Goal: Find specific fact: Find specific fact

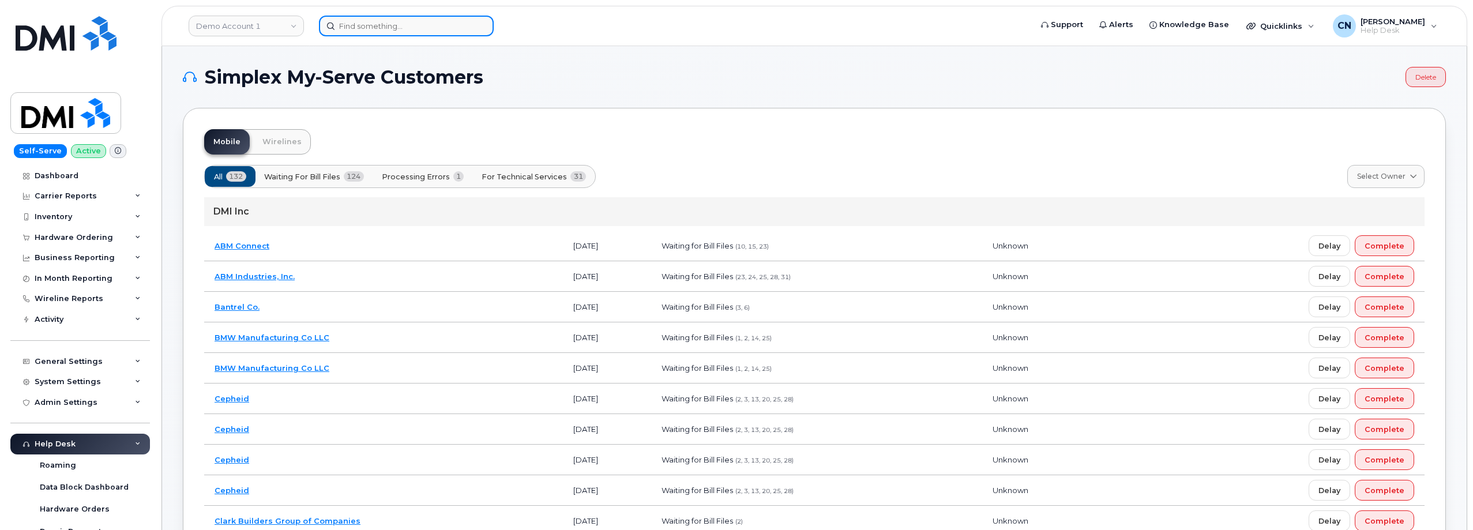
click at [347, 27] on input at bounding box center [406, 26] width 175 height 21
paste input "3252698046"
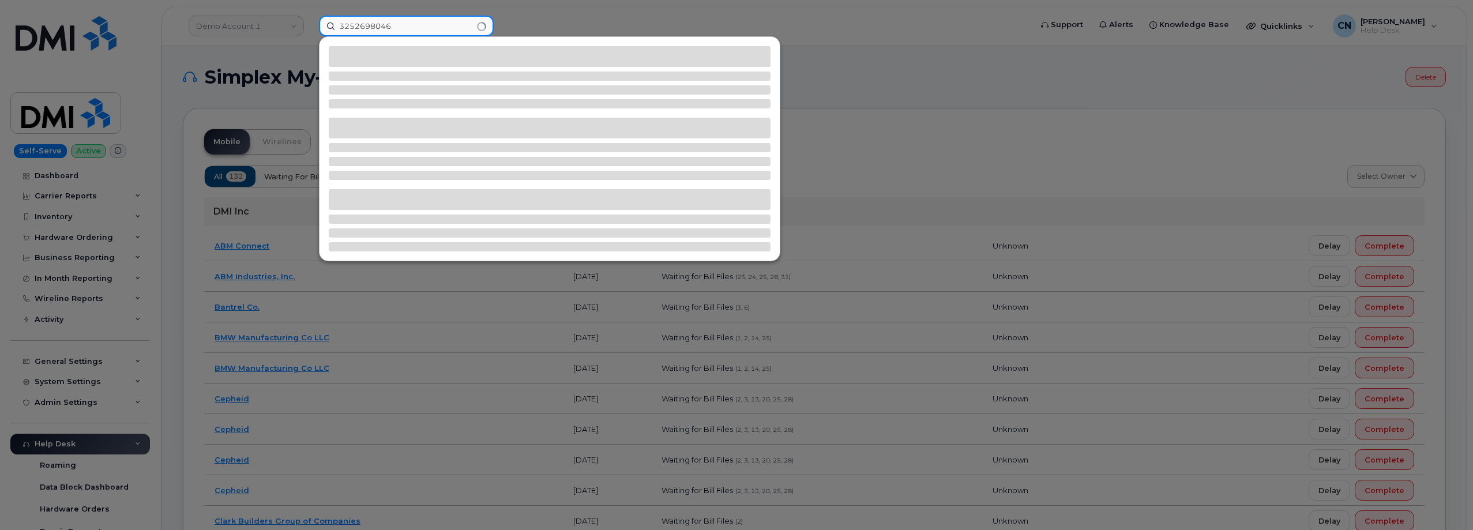
type input "3252698046"
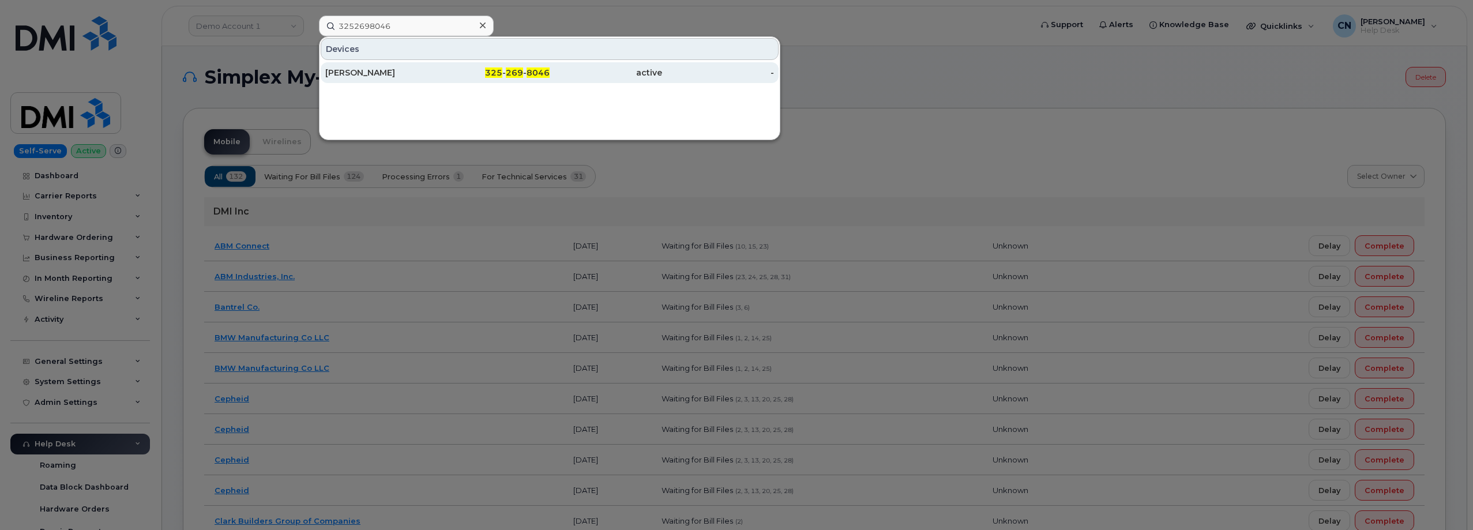
click at [345, 73] on div "Jeffrey Rice" at bounding box center [381, 73] width 112 height 12
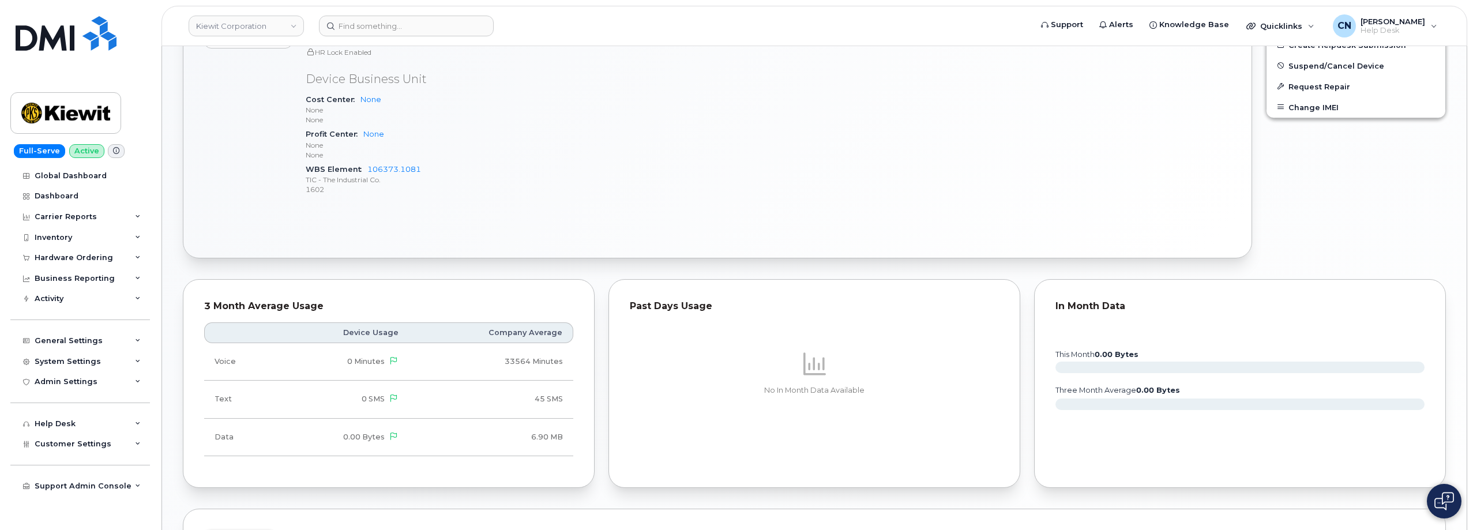
scroll to position [787, 0]
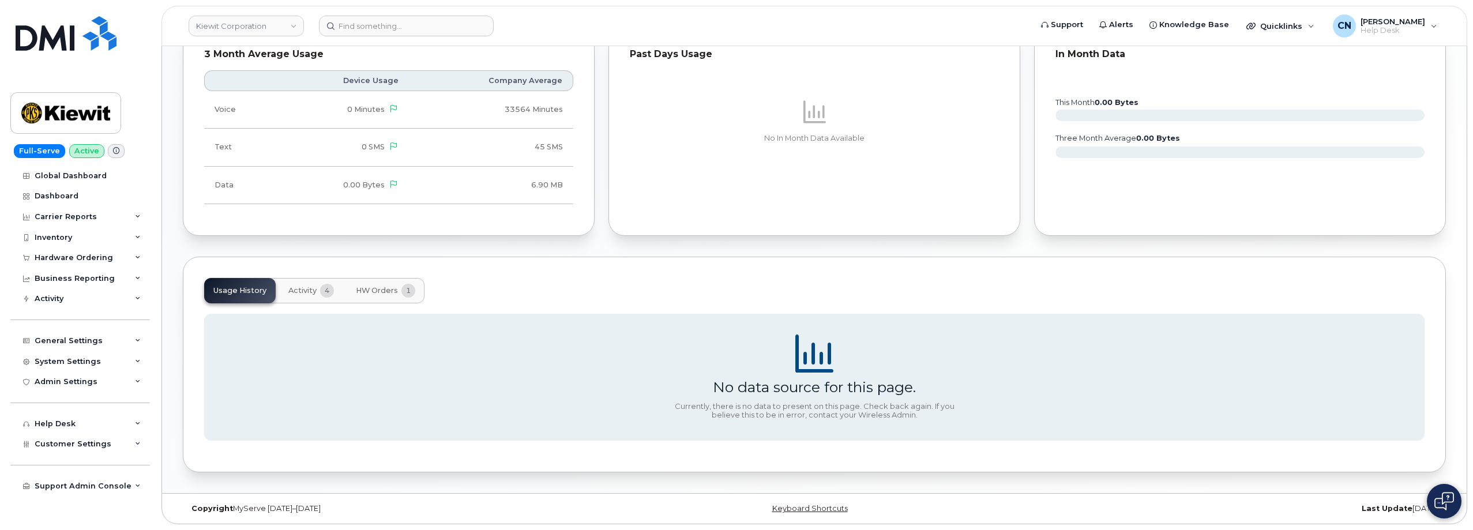
click at [293, 299] on button "Activity 4" at bounding box center [311, 290] width 64 height 25
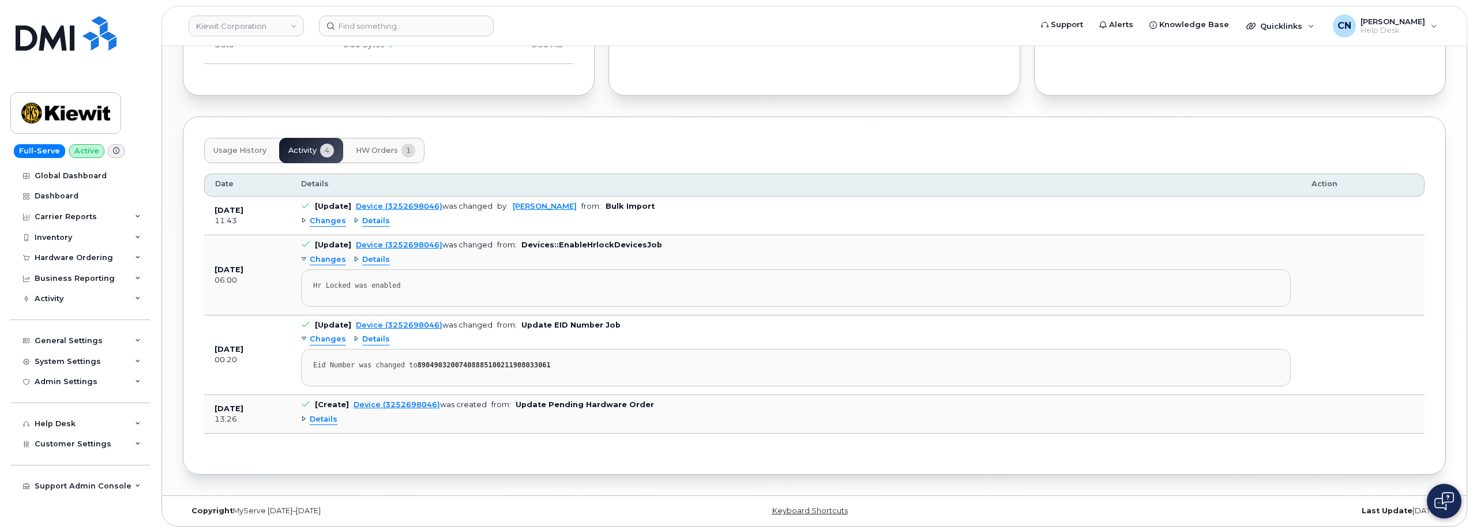
scroll to position [929, 0]
click at [248, 165] on div "Date Details Action [DATE] 11:43 [Update] Device (3252698046) was changed by: […" at bounding box center [814, 306] width 1220 height 290
click at [381, 155] on button "HW Orders 1" at bounding box center [386, 148] width 78 height 25
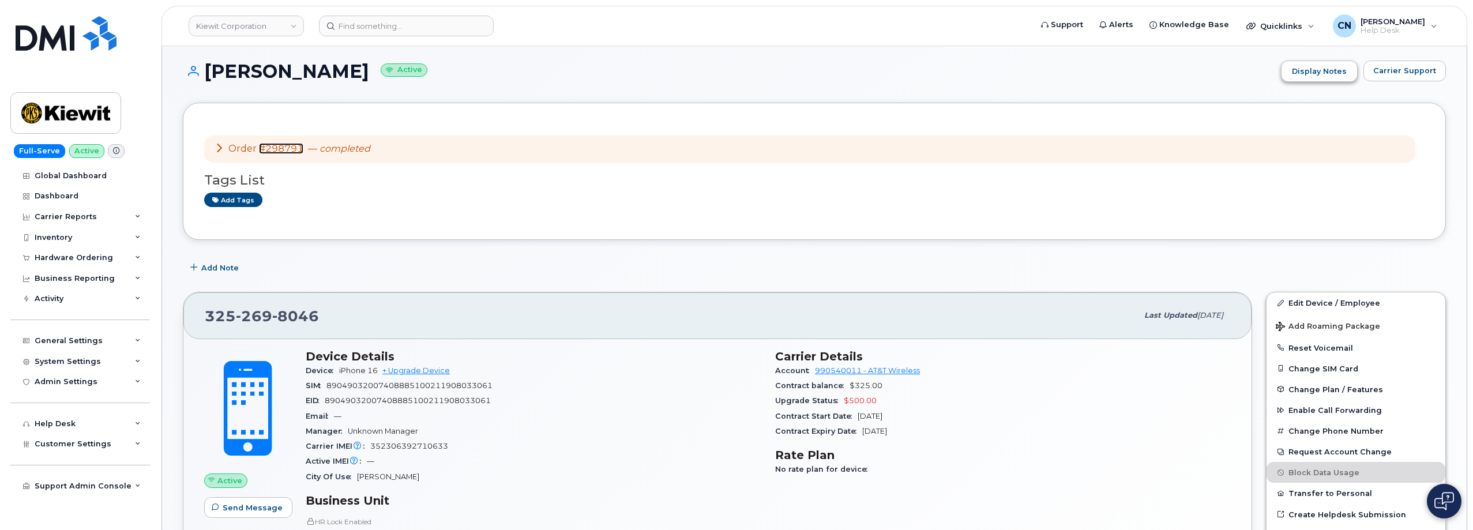
scroll to position [0, 0]
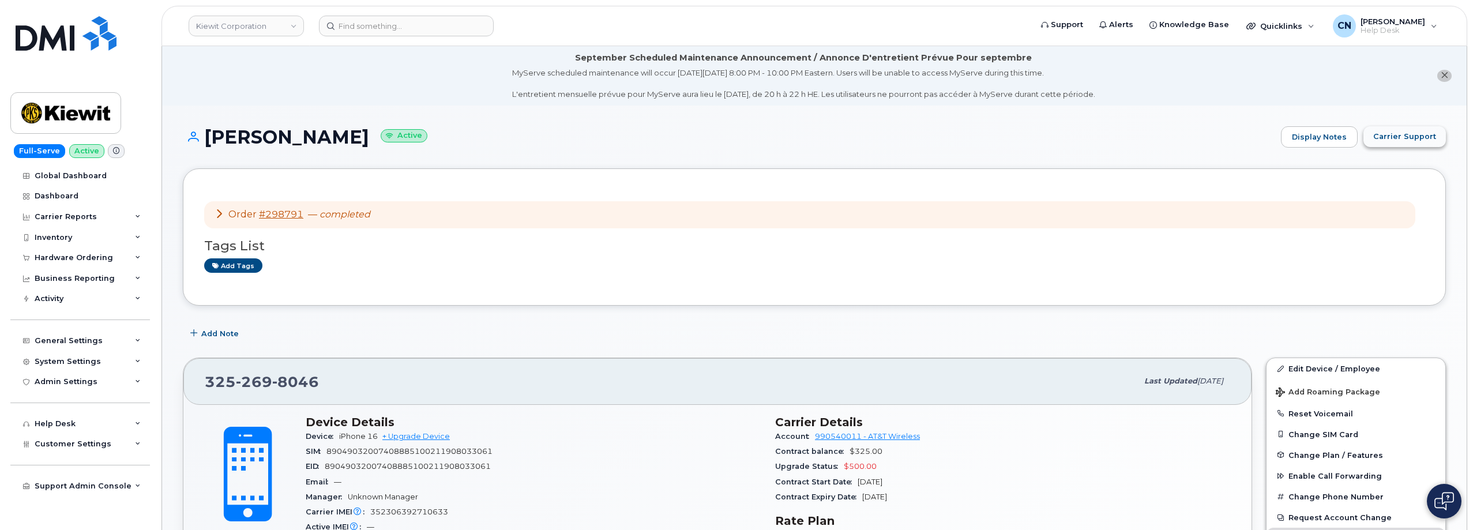
click at [1391, 132] on span "Carrier Support" at bounding box center [1404, 136] width 63 height 11
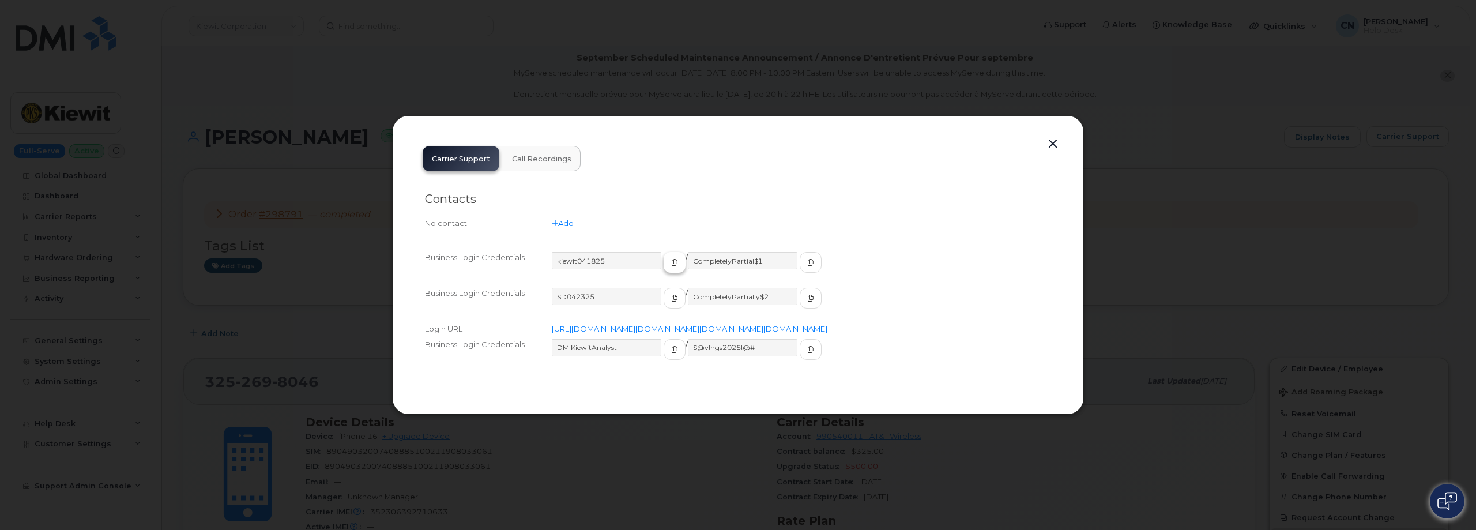
click at [671, 259] on icon "button" at bounding box center [674, 262] width 7 height 7
drag, startPoint x: 772, startPoint y: 244, endPoint x: 743, endPoint y: 227, distance: 33.3
click at [800, 252] on button "button" at bounding box center [811, 262] width 22 height 21
click at [669, 257] on span "button" at bounding box center [674, 262] width 10 height 10
click at [806, 257] on span "button" at bounding box center [811, 262] width 10 height 10
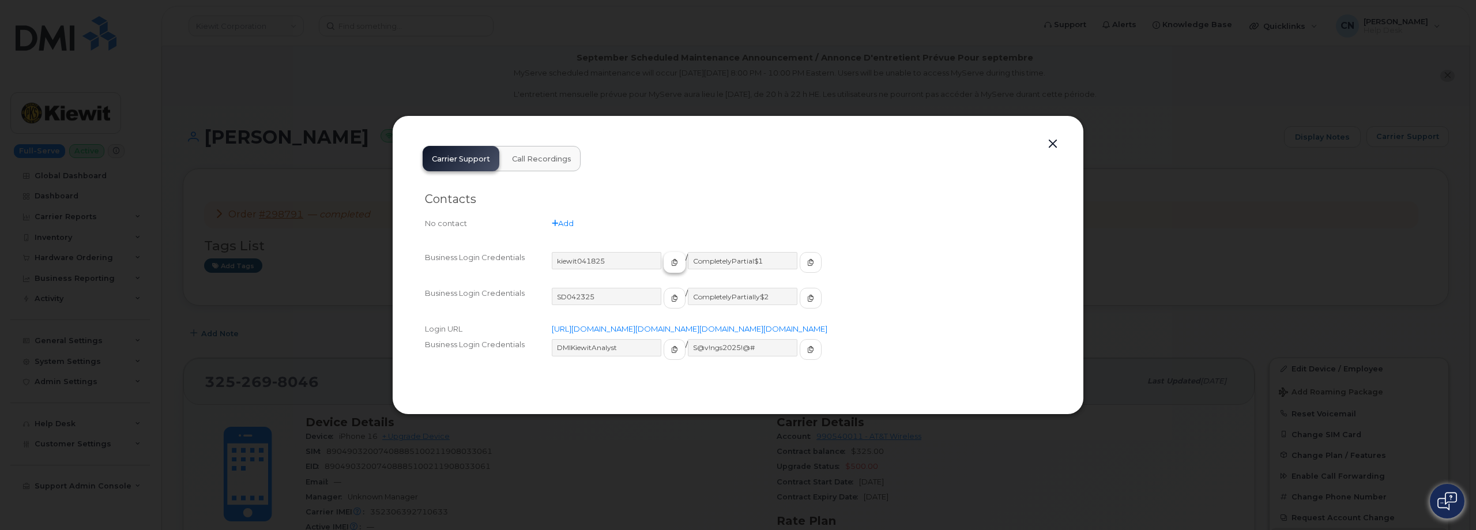
click at [664, 252] on button "button" at bounding box center [675, 262] width 22 height 21
click at [671, 295] on icon "button" at bounding box center [674, 298] width 7 height 7
click at [768, 288] on div "CompletelyPartially$2" at bounding box center [755, 303] width 134 height 31
click at [807, 295] on icon "button" at bounding box center [810, 298] width 7 height 7
click at [669, 257] on span "button" at bounding box center [674, 262] width 10 height 10
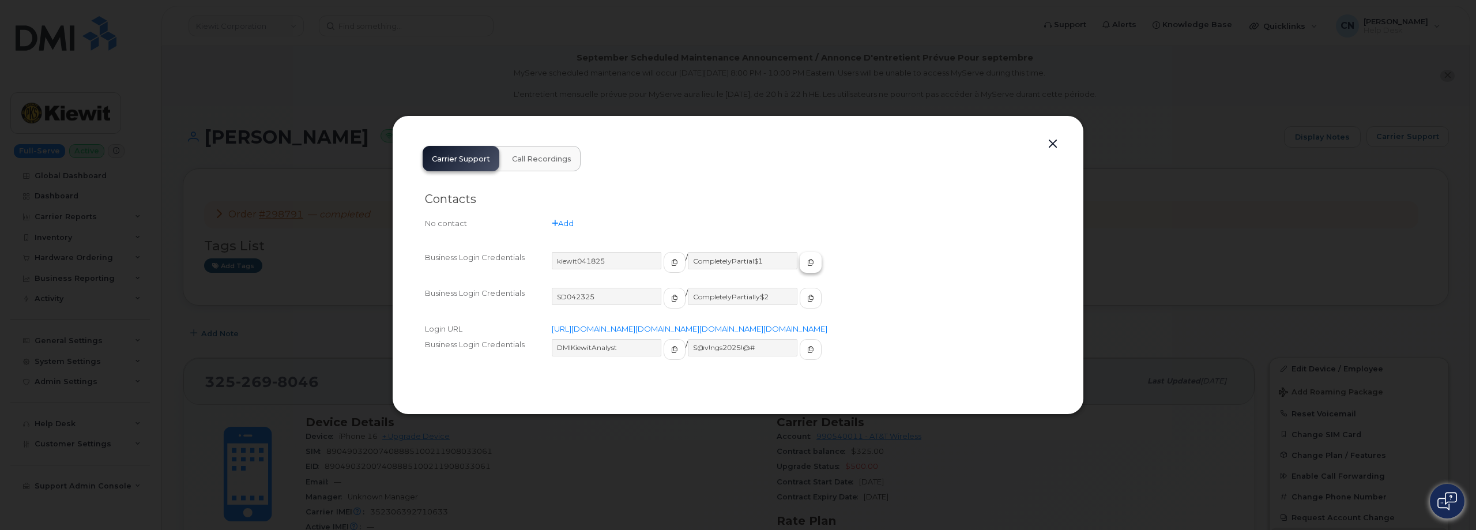
click at [807, 259] on icon "button" at bounding box center [810, 262] width 7 height 7
click at [306, 293] on div at bounding box center [738, 265] width 1476 height 530
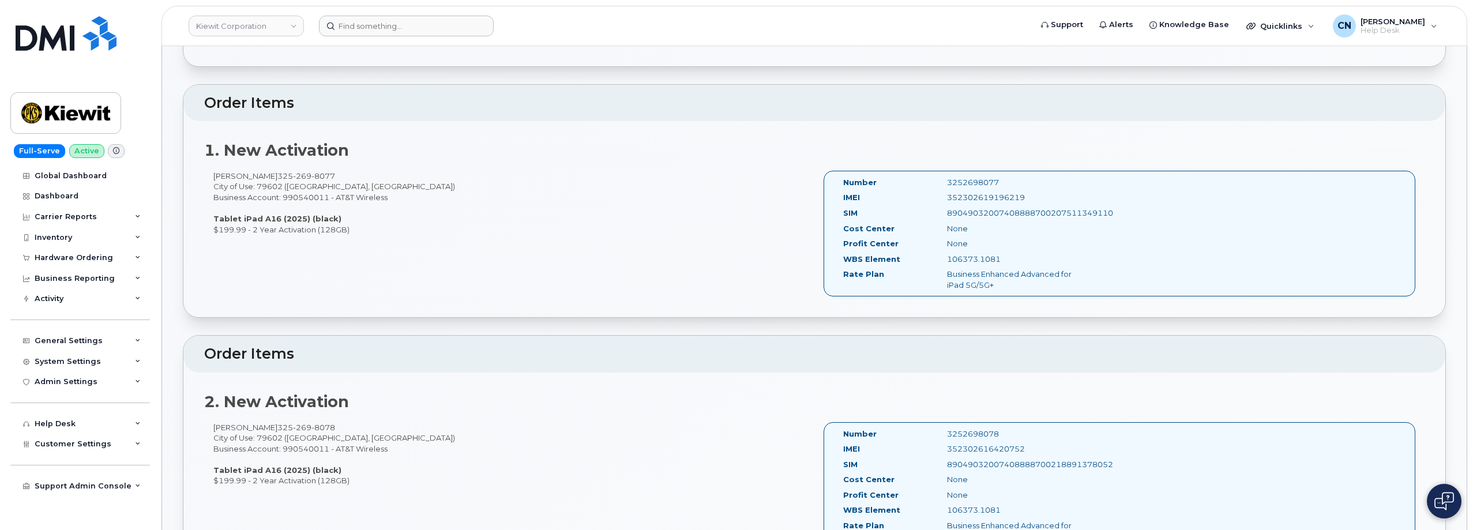
scroll to position [346, 0]
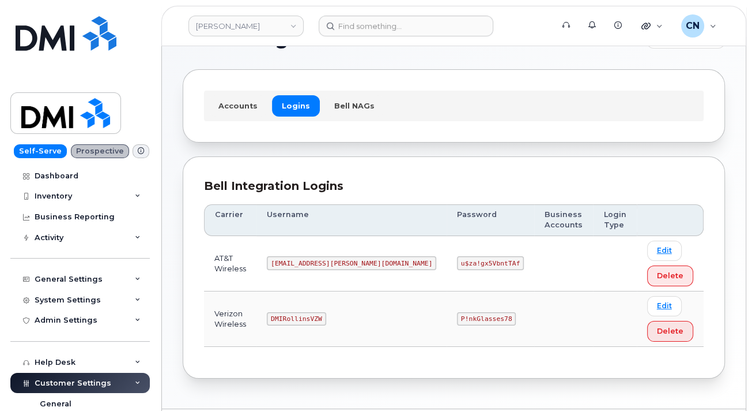
scroll to position [71, 0]
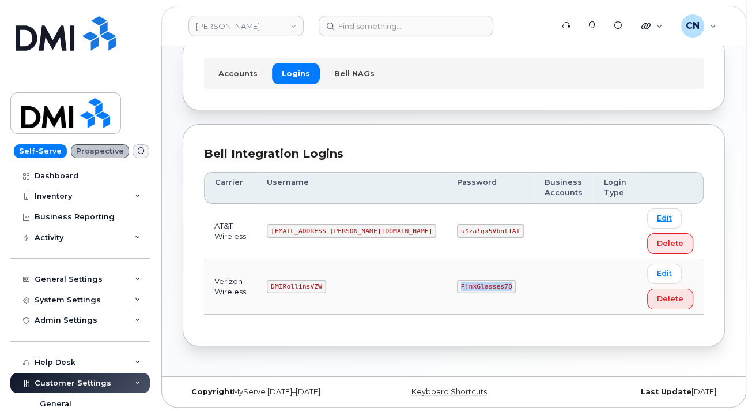
drag, startPoint x: 395, startPoint y: 285, endPoint x: 457, endPoint y: 292, distance: 62.0
click at [457, 292] on td "P!nkGlasses78" at bounding box center [491, 286] width 88 height 55
copy code "P!nkGlasses78"
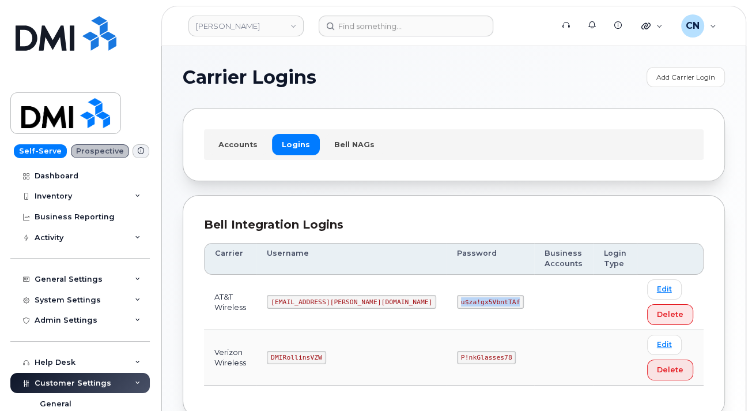
drag, startPoint x: 394, startPoint y: 301, endPoint x: 457, endPoint y: 304, distance: 63.5
click at [457, 304] on td "u$za!gx5VbntTAf" at bounding box center [491, 301] width 88 height 55
copy code "u$za!gx5VbntTAf"
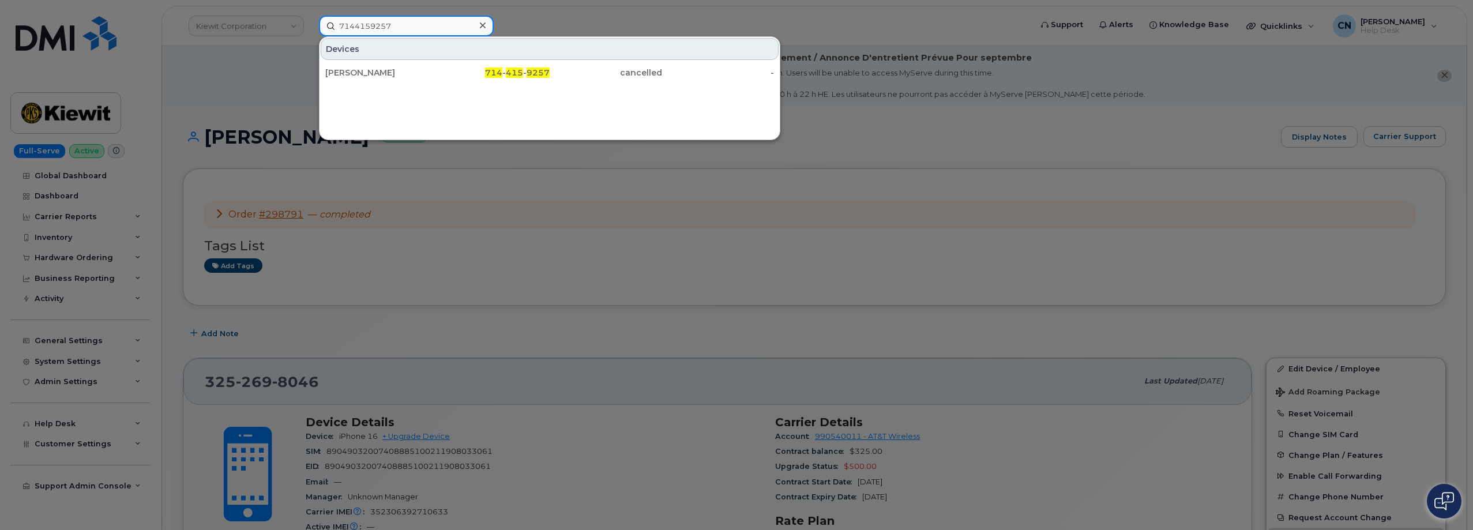
drag, startPoint x: 401, startPoint y: 24, endPoint x: 69, endPoint y: 21, distance: 332.7
click at [310, 21] on div "7144159257 Devices ABRAHAM GUERRER LUGO 714 - 415 - 9257 cancelled -" at bounding box center [671, 26] width 723 height 21
paste input "[PERSON_NAME]"
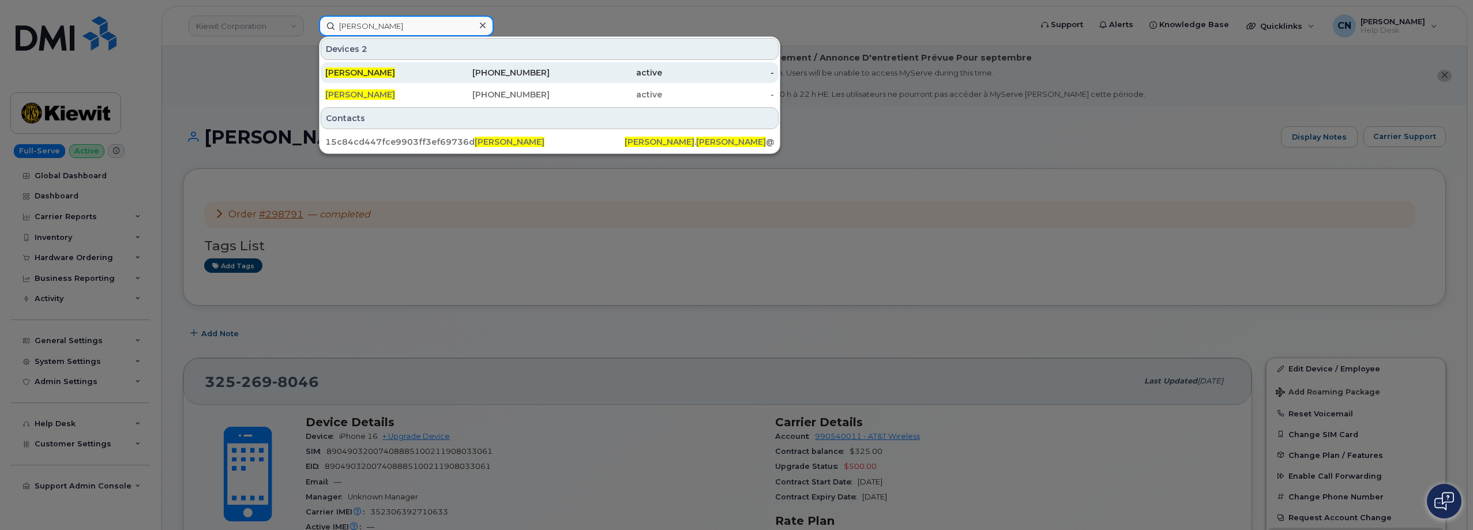
type input "[PERSON_NAME]"
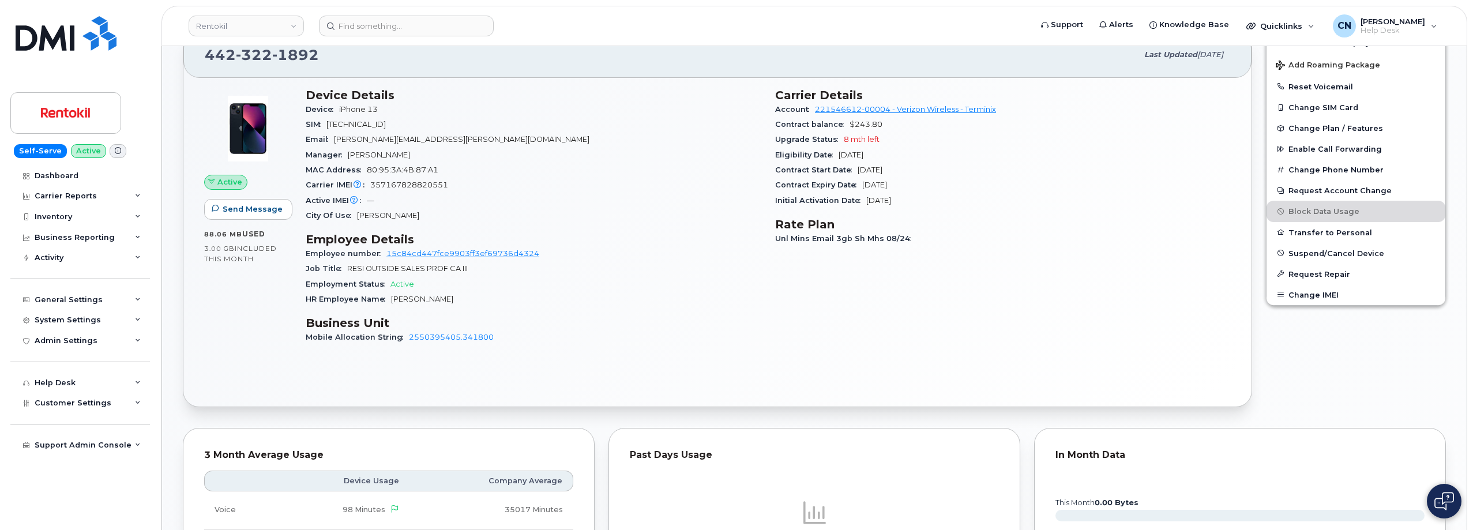
scroll to position [404, 0]
